Goal: Task Accomplishment & Management: Manage account settings

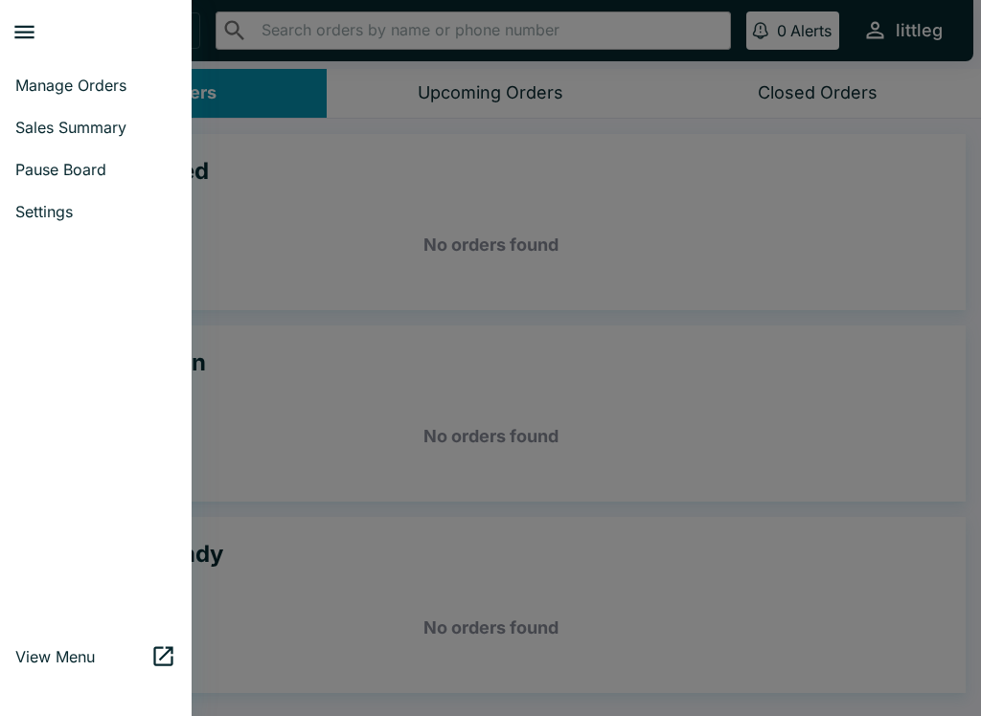
click at [50, 51] on div at bounding box center [101, 32] width 180 height 49
click at [40, 171] on span "Pause Board" at bounding box center [95, 169] width 161 height 19
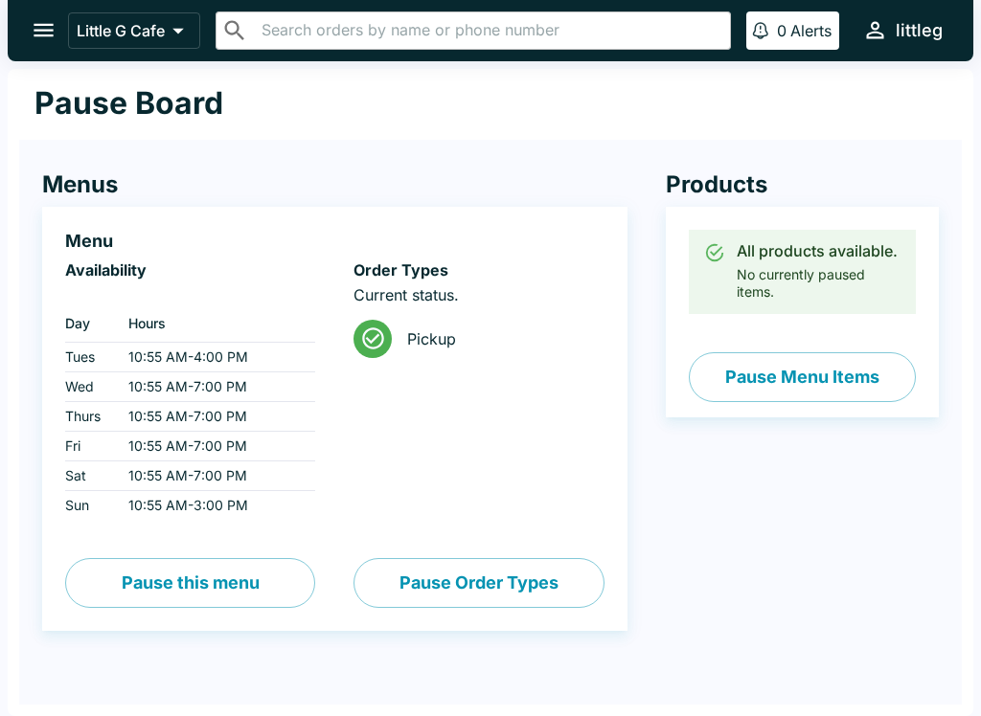
click at [850, 374] on button "Pause Menu Items" at bounding box center [802, 377] width 227 height 50
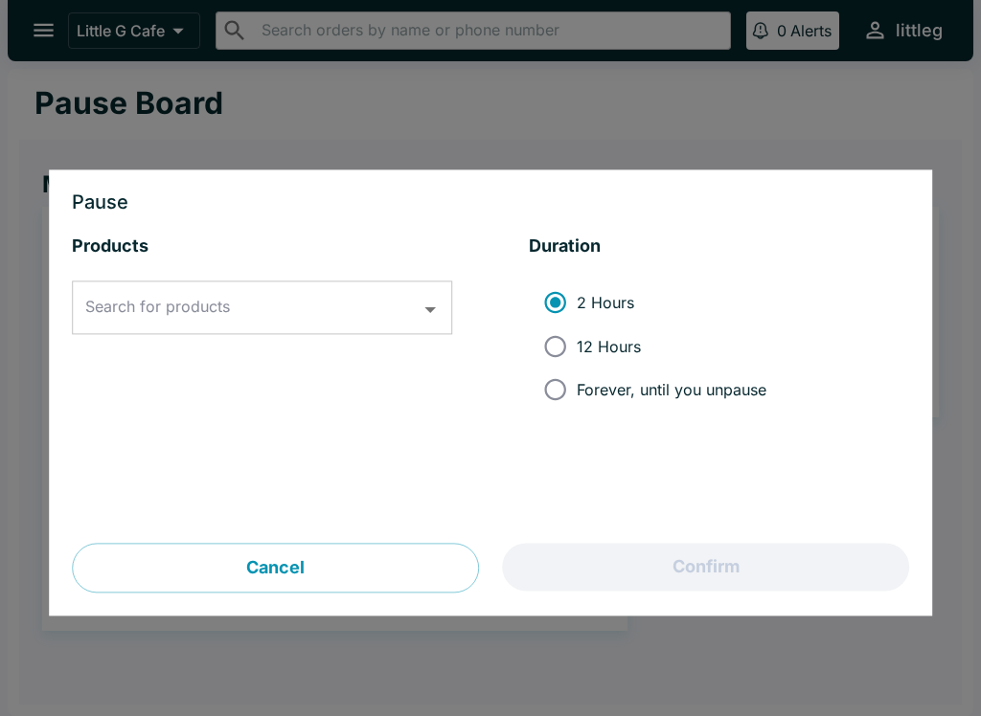
click at [124, 317] on div "Search for products Search for products" at bounding box center [262, 309] width 380 height 54
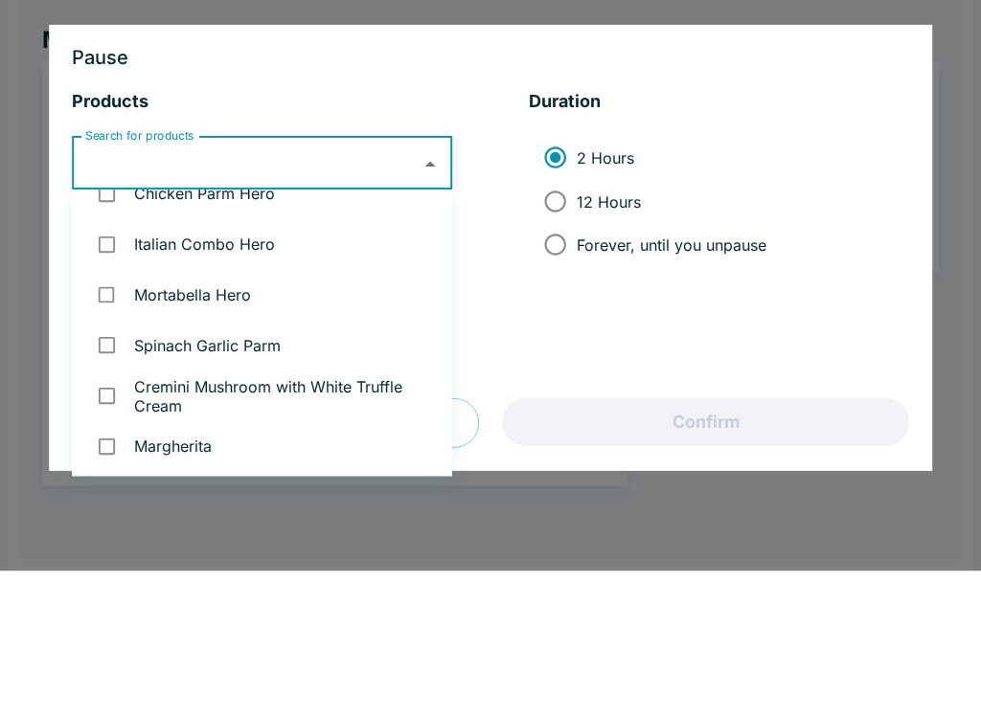
scroll to position [83, 0]
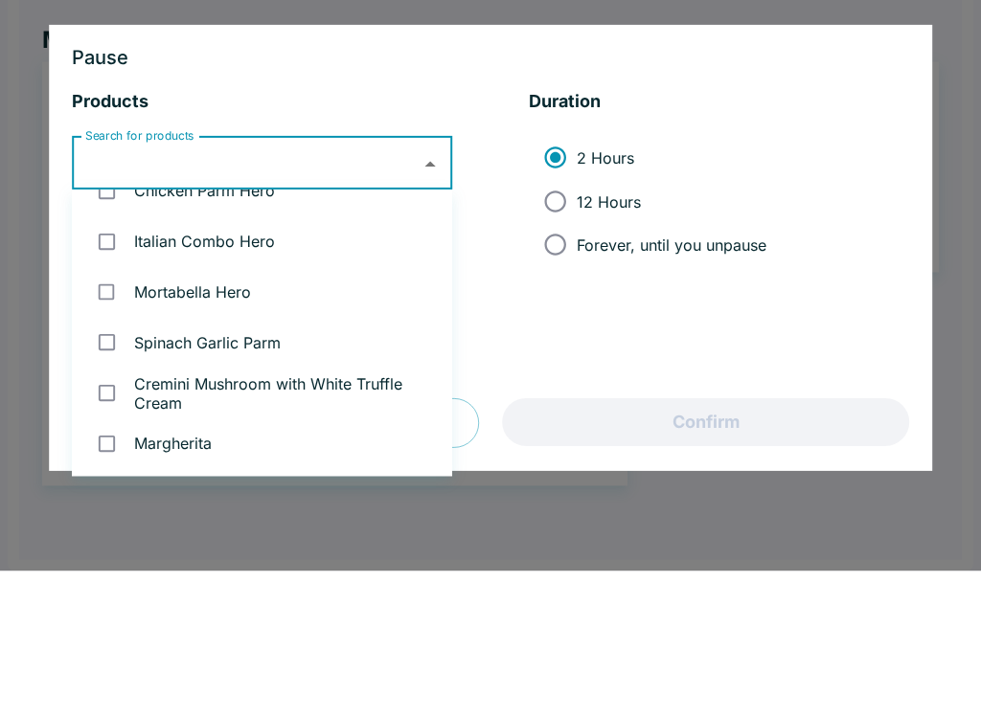
click at [111, 418] on input "checkbox" at bounding box center [106, 437] width 39 height 39
checkbox input "true"
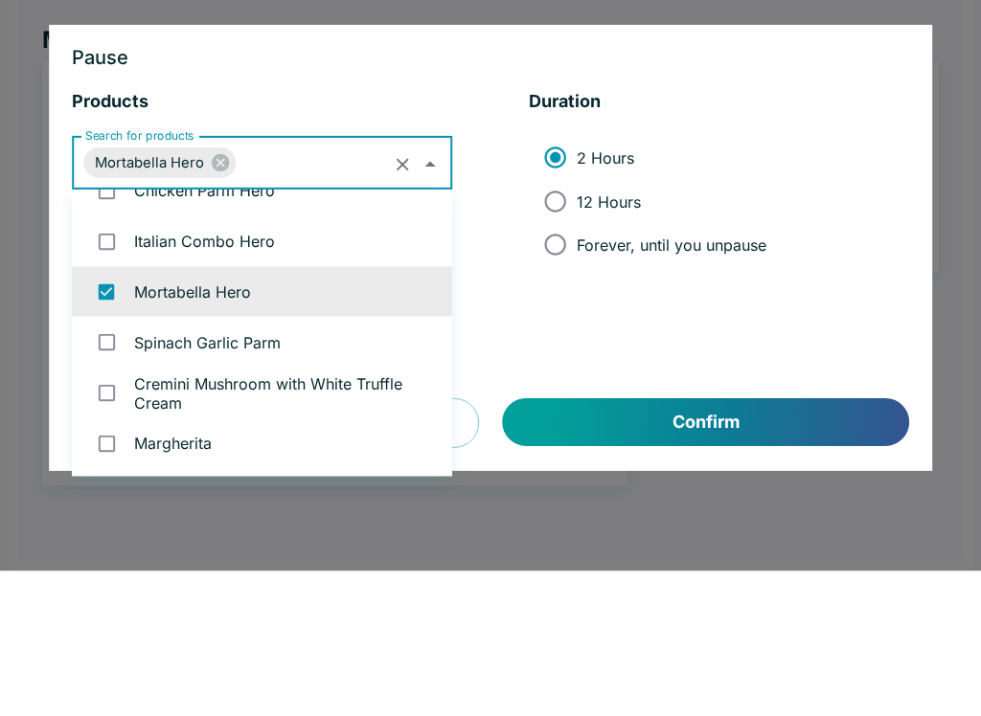
click at [703, 369] on label "Forever, until you unpause" at bounding box center [649, 390] width 233 height 43
click at [576, 369] on input "Forever, until you unpause" at bounding box center [554, 390] width 43 height 43
radio input "true"
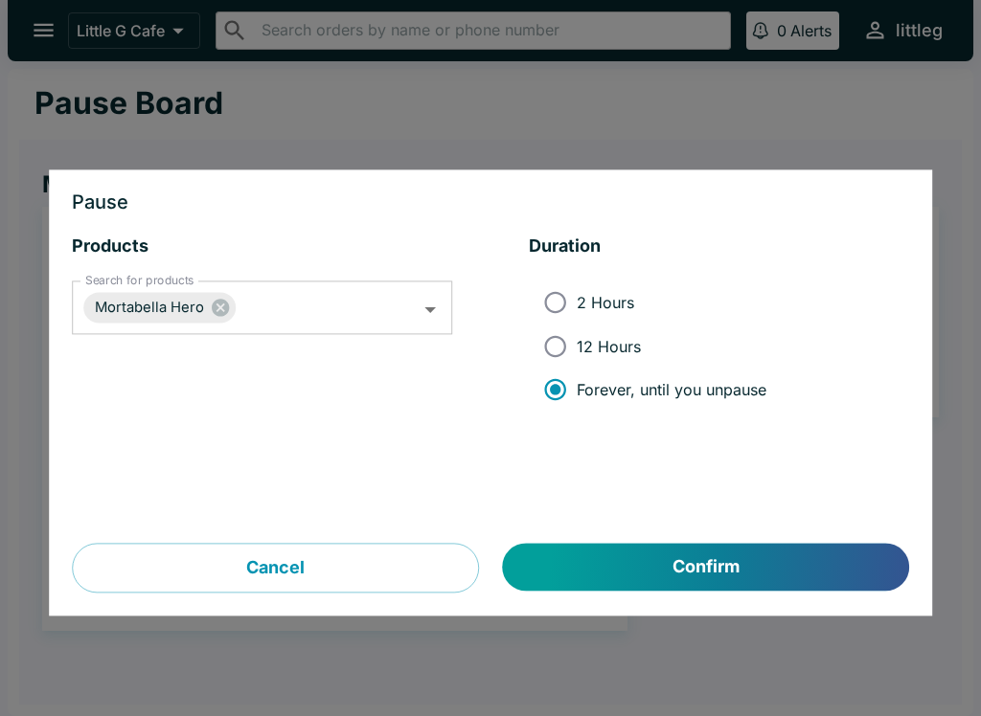
click at [784, 572] on button "Confirm" at bounding box center [706, 568] width 406 height 48
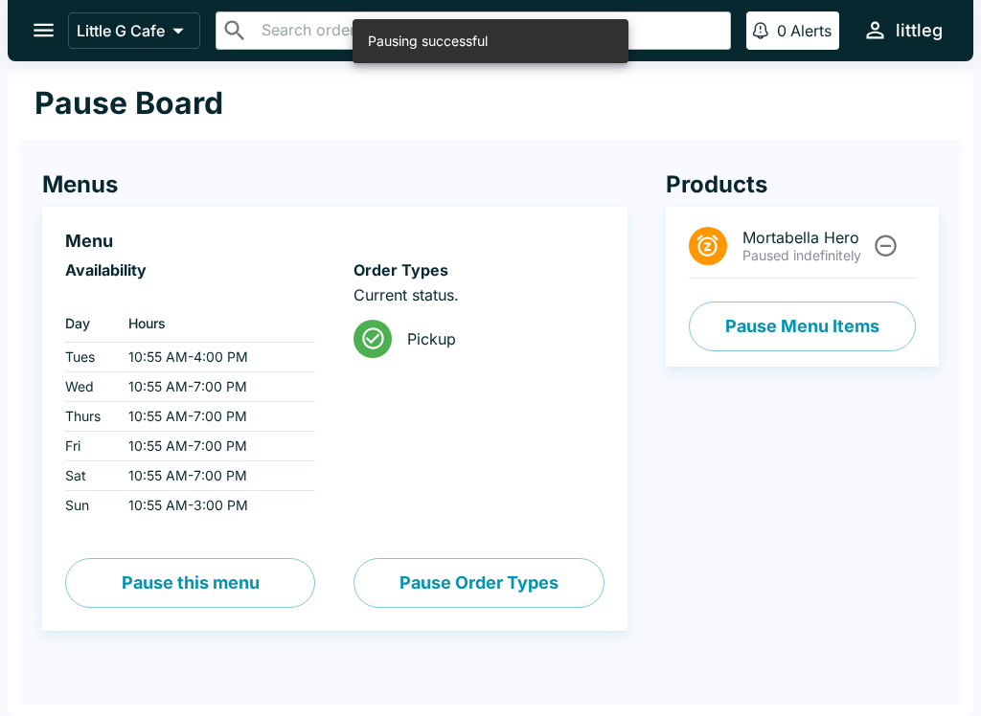
click at [31, 39] on icon "open drawer" at bounding box center [44, 30] width 26 height 26
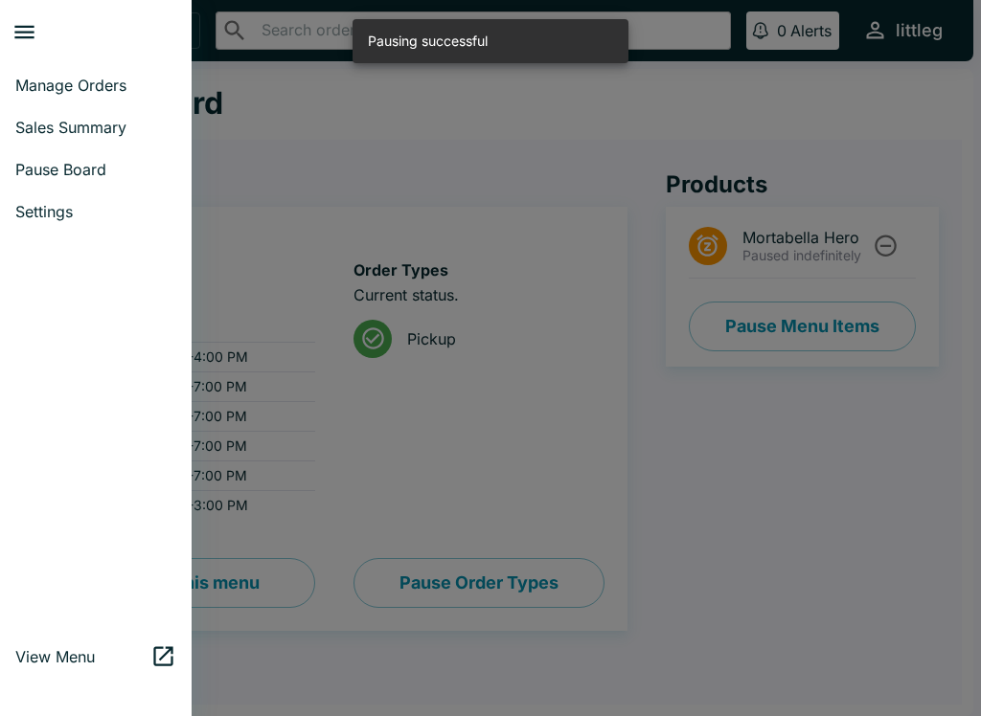
click at [24, 53] on button "close drawer" at bounding box center [24, 32] width 49 height 49
